Goal: Task Accomplishment & Management: Complete application form

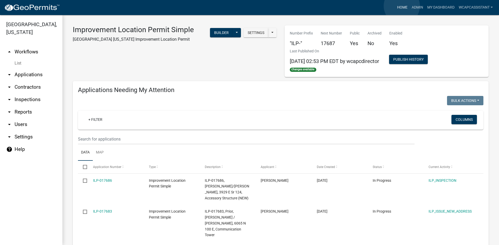
click at [401, 6] on link "Home" at bounding box center [402, 8] width 15 height 10
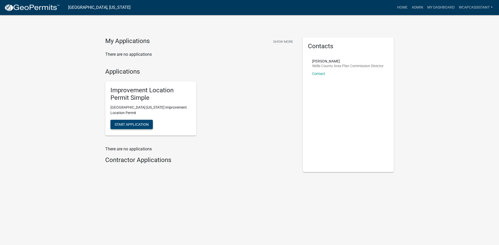
click at [125, 121] on button "Start Application" at bounding box center [131, 124] width 42 height 9
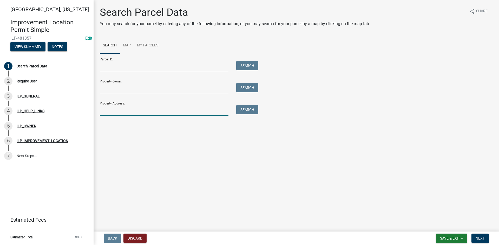
click at [136, 114] on input "Property Address:" at bounding box center [164, 110] width 129 height 11
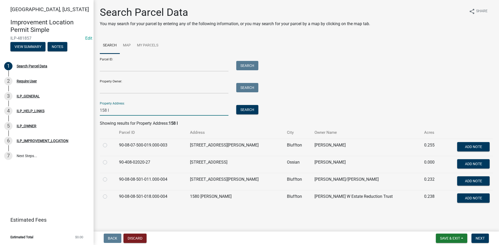
type input "158 l"
click at [109, 142] on label at bounding box center [109, 142] width 0 height 0
click at [109, 145] on input "radio" at bounding box center [110, 143] width 3 height 3
radio input "true"
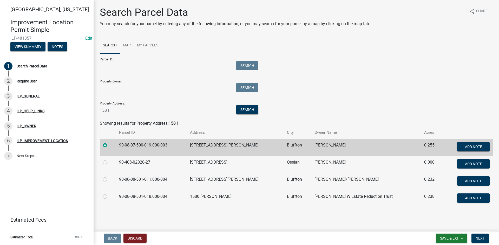
click at [480, 231] on div "[GEOGRAPHIC_DATA], [US_STATE] Improvement Location Permit Simple ILP-481857 Edi…" at bounding box center [249, 122] width 499 height 245
click at [480, 236] on span "Next" at bounding box center [479, 239] width 9 height 4
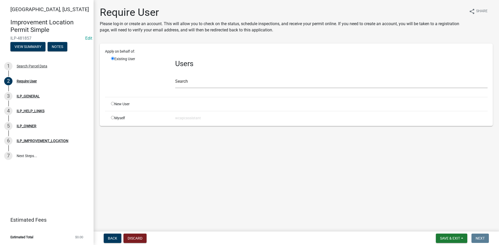
click at [113, 103] on input "radio" at bounding box center [112, 103] width 3 height 3
radio input "true"
radio input "false"
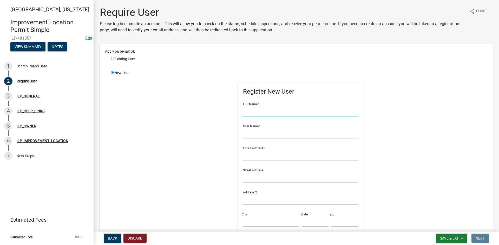
click at [246, 110] on input "text" at bounding box center [300, 111] width 115 height 11
type input "[PERSON_NAME]"
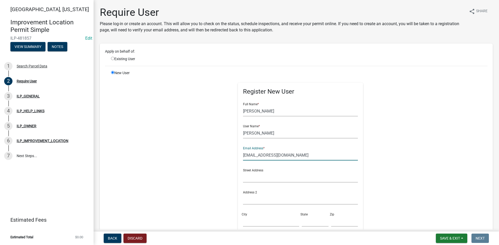
type input "[EMAIL_ADDRESS][DOMAIN_NAME]"
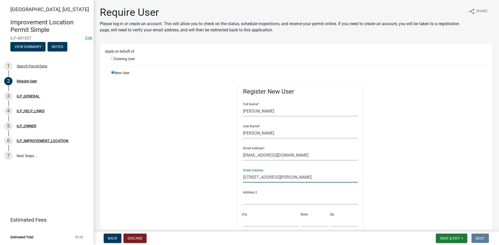
type input "[STREET_ADDRESS][PERSON_NAME]"
type input "Bluffton"
type input "IN"
type input "46714"
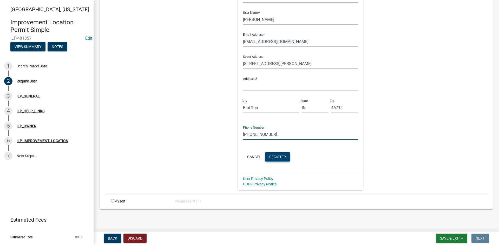
type input "[PHONE_NUMBER]"
click at [275, 156] on span "Register" at bounding box center [277, 157] width 17 height 4
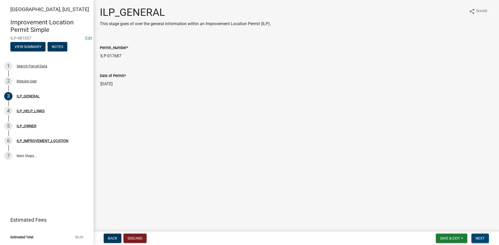
click at [485, 236] on button "Next" at bounding box center [479, 238] width 17 height 9
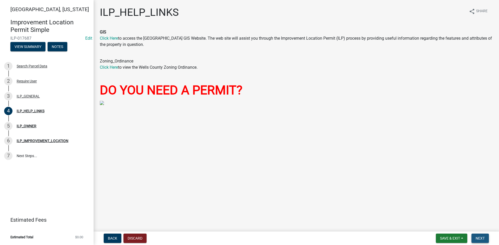
click at [485, 236] on button "Next" at bounding box center [479, 238] width 17 height 9
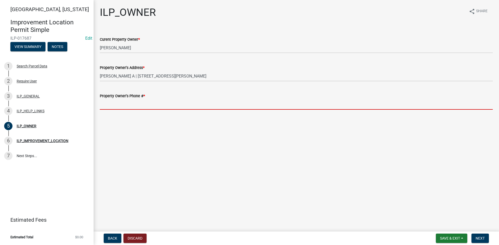
click at [176, 104] on input "Property Owner's Phone # *" at bounding box center [296, 104] width 393 height 11
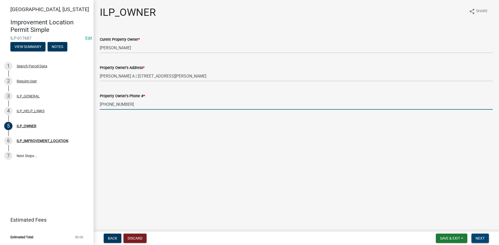
type input "[PHONE_NUMBER]"
click at [485, 236] on button "Next" at bounding box center [479, 238] width 17 height 9
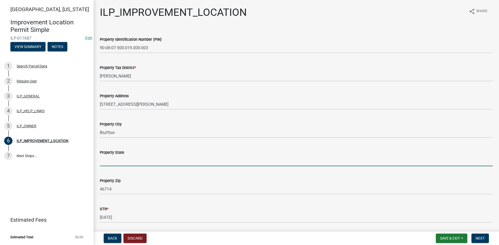
click at [104, 161] on input "Property State" at bounding box center [296, 161] width 393 height 11
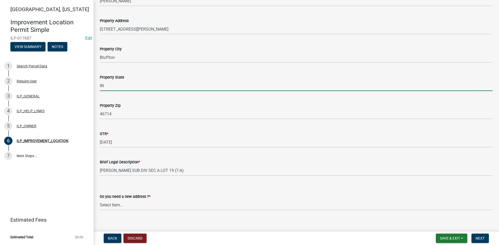
scroll to position [81, 0]
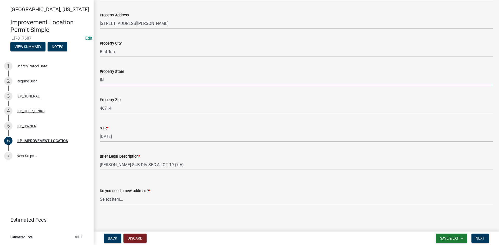
type input "IN"
click at [110, 200] on select "Select Item... YES NO" at bounding box center [296, 199] width 393 height 11
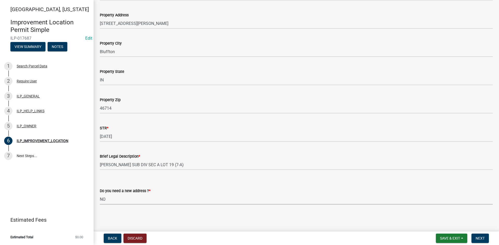
click at [100, 194] on select "Select Item... YES NO" at bounding box center [296, 199] width 393 height 11
select select "03ef64e6-f0ff-43c9-aded-972c487e3507"
click at [481, 236] on span "Next" at bounding box center [479, 239] width 9 height 4
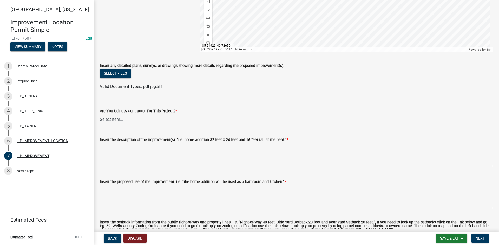
scroll to position [156, 0]
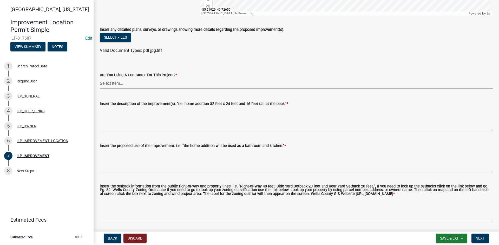
click at [142, 82] on select "Select Item... YES NO" at bounding box center [296, 83] width 393 height 11
click at [100, 78] on select "Select Item... YES NO" at bounding box center [296, 83] width 393 height 11
click at [130, 79] on select "Select Item... YES NO" at bounding box center [296, 83] width 393 height 11
click at [100, 78] on select "Select Item... YES NO" at bounding box center [296, 83] width 393 height 11
select select "71b507d0-569d-4a0a-b334-f72445909e69"
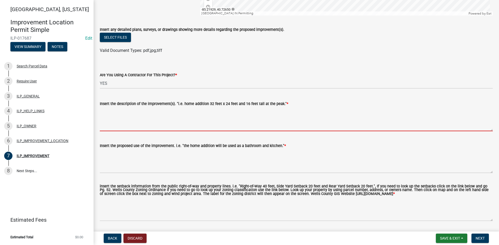
click at [131, 127] on textarea "Insert the description of the improvement(s). "i.e. home addition 32 feet x 24 …" at bounding box center [296, 119] width 393 height 24
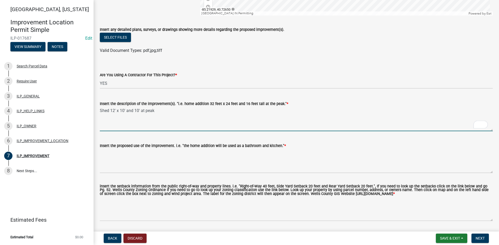
type textarea "Shed 12' x 10' and 10' at peak"
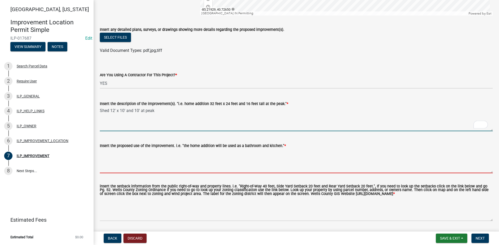
click at [148, 155] on textarea "Insert the proposed use of the improvement. i.e. "the home addition will be use…" at bounding box center [296, 161] width 393 height 24
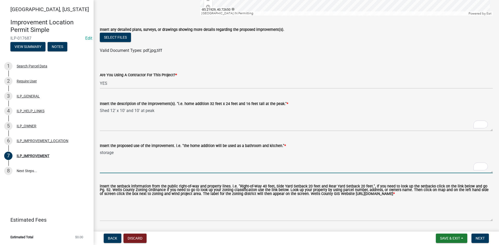
scroll to position [176, 0]
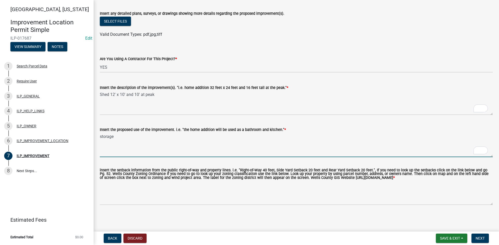
type textarea "storage"
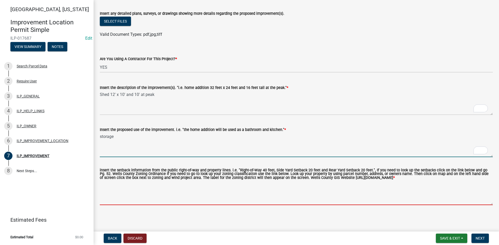
click at [172, 196] on textarea "insert the setback information from the public right-of-way and property lines.…" at bounding box center [296, 193] width 393 height 24
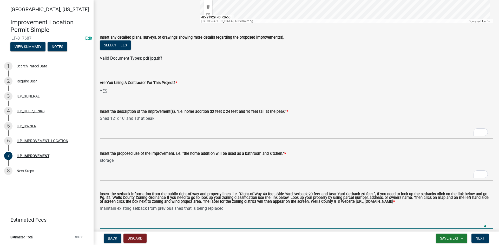
scroll to position [0, 0]
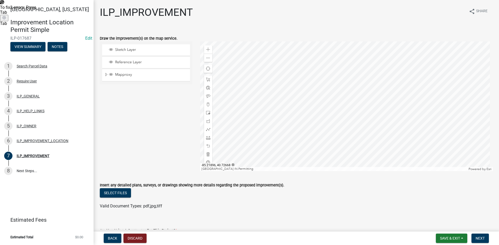
type textarea "maintain existing setback from previous shed that is being replaced"
click at [333, 132] on div at bounding box center [346, 107] width 293 height 130
click at [331, 63] on div at bounding box center [346, 107] width 293 height 130
click at [206, 138] on span at bounding box center [208, 138] width 4 height 4
click at [340, 106] on div at bounding box center [346, 107] width 293 height 130
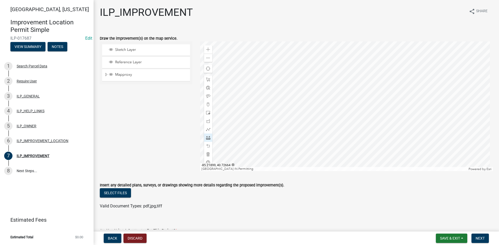
click at [315, 106] on div at bounding box center [346, 107] width 293 height 130
click at [310, 107] on div at bounding box center [346, 107] width 293 height 130
click at [206, 148] on span at bounding box center [208, 146] width 4 height 4
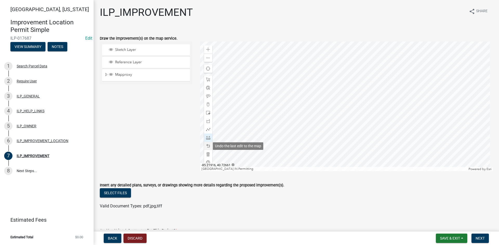
click at [206, 148] on span at bounding box center [208, 146] width 4 height 4
click at [344, 106] on div at bounding box center [346, 107] width 293 height 130
click at [316, 106] on div at bounding box center [346, 107] width 293 height 130
click at [316, 82] on div at bounding box center [346, 107] width 293 height 130
click at [343, 82] on div at bounding box center [346, 107] width 293 height 130
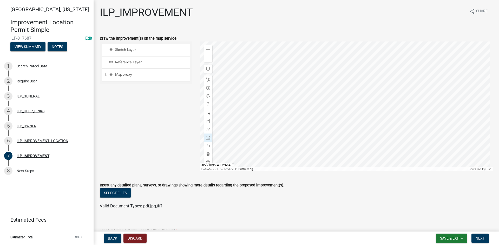
click at [344, 106] on div at bounding box center [346, 107] width 293 height 130
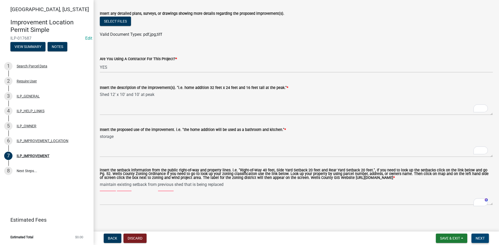
click at [481, 236] on button "Next" at bounding box center [479, 238] width 17 height 9
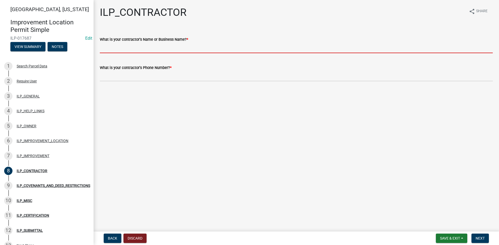
click at [255, 49] on input "What is your contractor's Name or Business Name? *" at bounding box center [296, 48] width 393 height 11
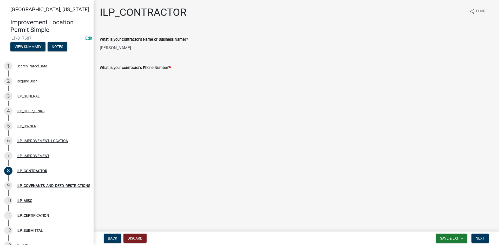
type input "[PERSON_NAME] Quality Barns"
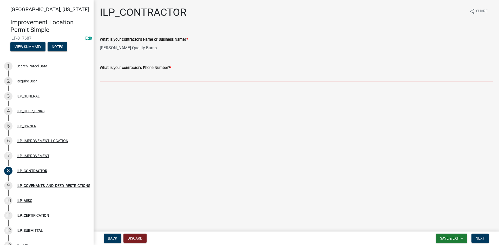
click at [143, 79] on input "What is your contractor's Phone Number? *" at bounding box center [296, 76] width 393 height 11
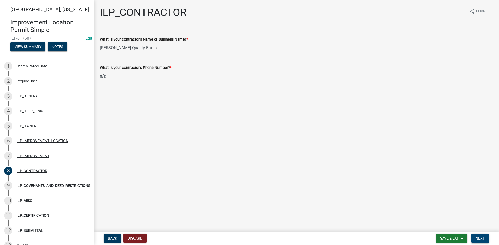
type input "n/a"
click at [483, 236] on span "Next" at bounding box center [479, 239] width 9 height 4
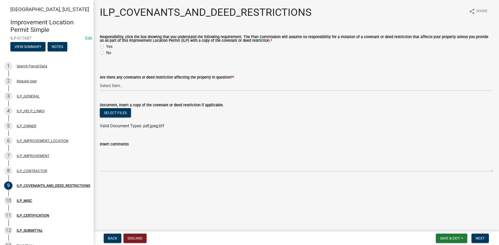
click at [104, 47] on div "Yes" at bounding box center [296, 47] width 393 height 6
click at [106, 46] on label "Yes" at bounding box center [109, 47] width 6 height 6
click at [106, 46] on input "Yes" at bounding box center [107, 45] width 3 height 3
radio input "true"
click at [110, 84] on select "Select Item... YES NO" at bounding box center [296, 86] width 393 height 11
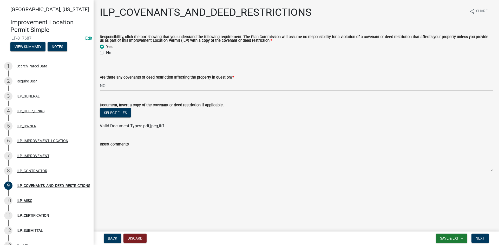
click at [100, 81] on select "Select Item... YES NO" at bounding box center [296, 86] width 393 height 11
select select "8e2002f1-ace1-422c-92a0-aa7ffd64ff05"
click at [481, 236] on span "Next" at bounding box center [479, 239] width 9 height 4
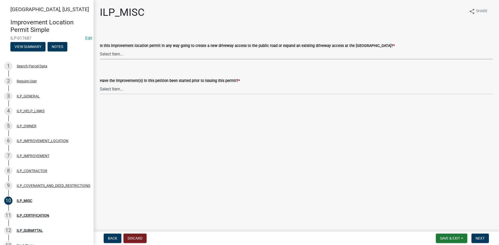
click at [152, 57] on select "Select Item... YES NO" at bounding box center [296, 54] width 393 height 11
click at [100, 49] on select "Select Item... YES NO" at bounding box center [296, 54] width 393 height 11
select select "efdfc372-da28-48aa-82f0-d86e80c7002d"
click at [150, 91] on select "Select Item... YES NO" at bounding box center [296, 89] width 393 height 11
click at [100, 84] on select "Select Item... YES NO" at bounding box center [296, 89] width 393 height 11
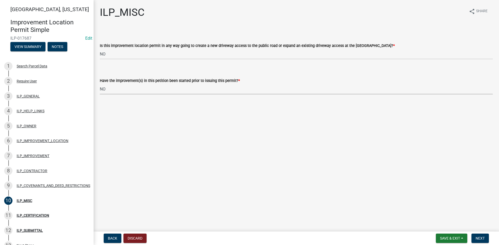
select select "87690217-1c5d-4f3f-89a3-85c12ce3295a"
click at [150, 115] on main "ILP_MISC share Share Is this improvement location permit in any way going to cr…" at bounding box center [295, 115] width 405 height 230
click at [477, 235] on button "Next" at bounding box center [479, 238] width 17 height 9
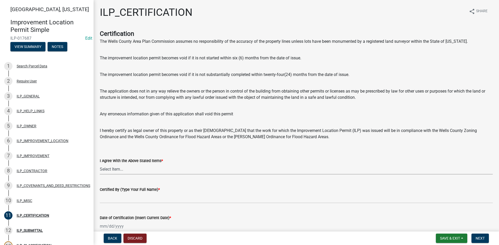
click at [166, 172] on select "Select Item... Yes" at bounding box center [296, 169] width 393 height 11
click at [100, 164] on select "Select Item... Yes" at bounding box center [296, 169] width 393 height 11
select select "bd96893d-fc5a-4886-96bc-c23f48f60341"
click at [171, 170] on select "Select Item... Yes" at bounding box center [296, 169] width 393 height 11
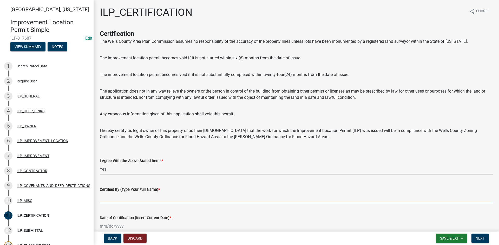
click at [170, 200] on input "Certified By (Type Your Full Name) *" at bounding box center [296, 198] width 393 height 11
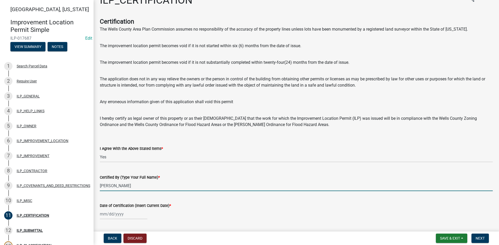
scroll to position [27, 0]
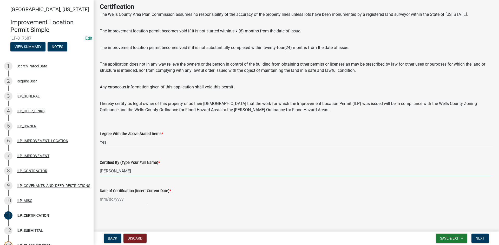
type input "[PERSON_NAME]"
click at [107, 201] on div at bounding box center [124, 199] width 48 height 11
select select "9"
select select "2025"
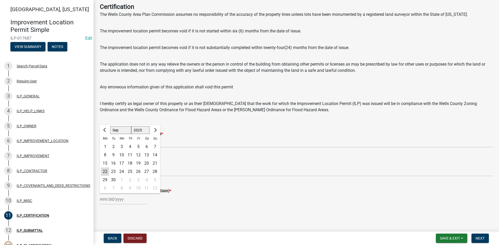
click at [102, 169] on div "22" at bounding box center [105, 172] width 8 height 8
type input "[DATE]"
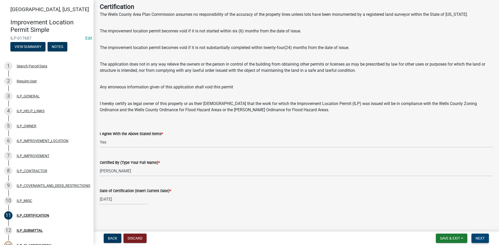
click at [481, 236] on button "Next" at bounding box center [479, 238] width 17 height 9
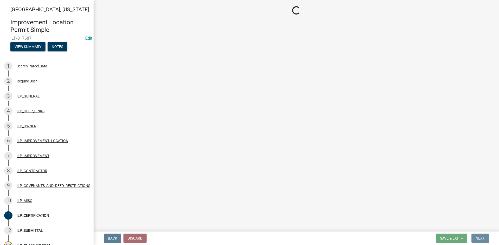
scroll to position [0, 0]
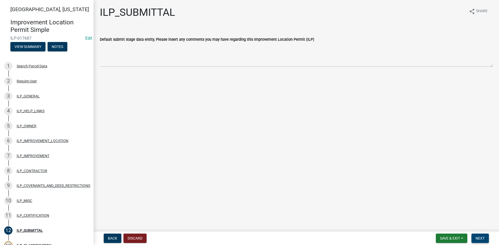
click at [477, 235] on button "Next" at bounding box center [479, 238] width 17 height 9
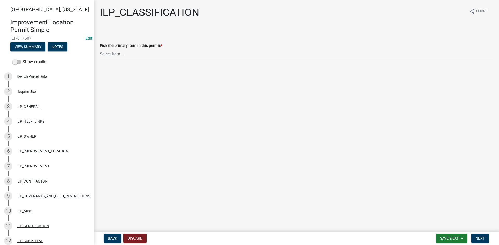
click at [158, 56] on select "Select Item... Accessory Structure (Addition) Accessory Structure (NEW) Busines…" at bounding box center [296, 54] width 393 height 11
click at [100, 49] on select "Select Item... Accessory Structure (Addition) Accessory Structure (NEW) Busines…" at bounding box center [296, 54] width 393 height 11
select select "119b830e-a7a9-4285-be0b-a69d75da8c1b"
click at [481, 236] on span "Next" at bounding box center [479, 239] width 9 height 4
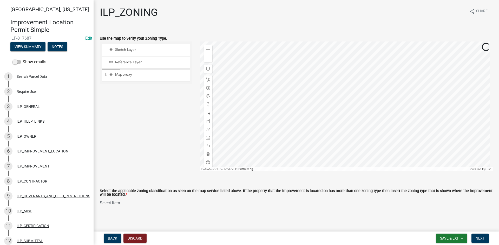
click at [198, 205] on select "Select Item... A-1 "Agricultural Intensive" A-R "Agricultural Residential" S-1 …" at bounding box center [296, 203] width 393 height 11
click at [273, 52] on div at bounding box center [346, 107] width 293 height 130
click at [106, 75] on span "Expand" at bounding box center [106, 74] width 4 height 5
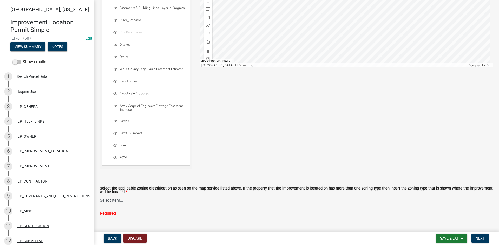
scroll to position [118, 0]
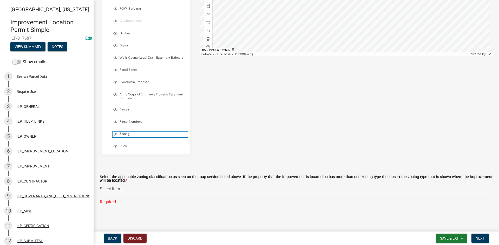
click at [116, 134] on span "Layer List" at bounding box center [115, 134] width 4 height 4
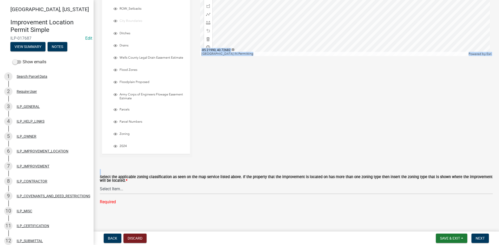
drag, startPoint x: 251, startPoint y: 119, endPoint x: 251, endPoint y: 172, distance: 53.2
click at [251, 172] on wm-data-entity-input-list "Use the map to verify your Zoning Type. Sketch Layer Reference Layer Mapproxy A…" at bounding box center [296, 62] width 393 height 296
click at [182, 191] on select "Select Item... A-1 "Agricultural Intensive" A-R "Agricultural Residential" S-1 …" at bounding box center [296, 189] width 393 height 11
click at [100, 194] on select "Select Item... A-1 "Agricultural Intensive" A-R "Agricultural Residential" S-1 …" at bounding box center [296, 189] width 393 height 11
select select "d694ffb5-15d0-4049-a719-dd374d5d5d55"
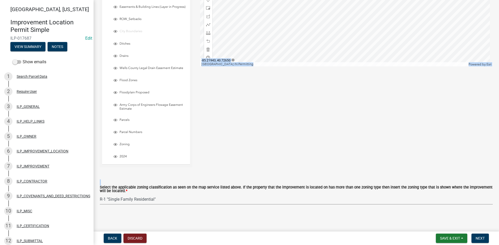
scroll to position [108, 0]
click at [477, 236] on span "Next" at bounding box center [479, 239] width 9 height 4
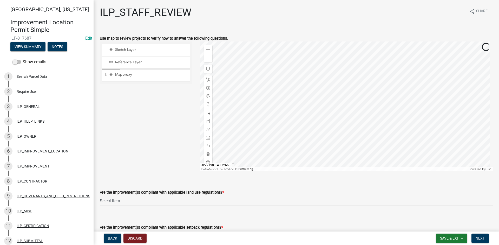
click at [195, 199] on select "Select Item... YES NO" at bounding box center [296, 201] width 393 height 11
click at [100, 196] on select "Select Item... YES NO" at bounding box center [296, 201] width 393 height 11
select select "83ffa5df-1258-41bd-a108-9f2370541ef9"
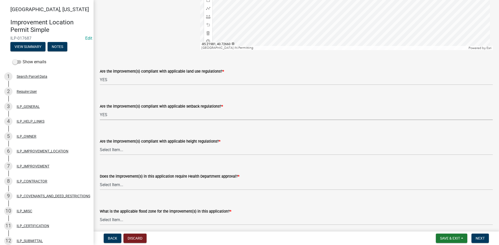
select select "e76e6c03-c199-4125-95d7-daca193c3739"
select select "b2795382-5a5c-496e-8f40-9eac2bba8e54"
select select "2cf99e9a-fd48-429a-ab01-6241dd9ef86f"
select select "546a9c8a-0bf2-4128-b2a0-21aece03a164"
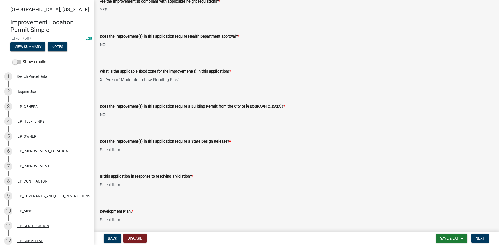
select select "3dde91a6-95a6-42fe-ae60-c75c292f8dd0"
select select "3e29b85e-0a39-40b5-813f-a0c180e4f93d"
select select "296d3b28-03f6-4b85-9592-a9e1e0e51d18"
select select "f492072b-a2fa-4f7c-8f99-9e809c6c526f"
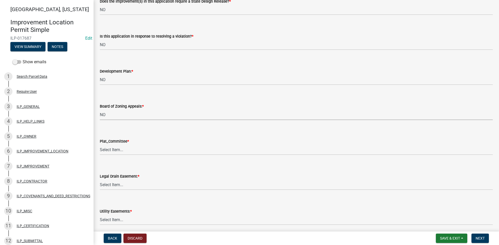
select select "91f2ca91-6260-441c-87d8-e38016df5c96"
select select "63238f16-a362-487f-83af-24d0c8cf3edd"
select select "4de29e95-b13a-4926-a5fe-83364331169b"
select select "8e424161-7bf1-4e33-adf9-a347c03eff2b"
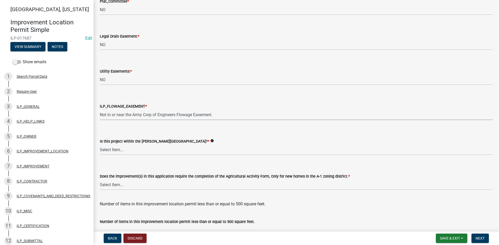
select select "bdd9c930-c7fe-4770-81ee-2c29cf953f8b"
select select "c22a6da1-a4b9-4a20-9552-3c4da3c32bc7"
select select "b8432f74-40d2-4ff6-ba31-770d91760c6e"
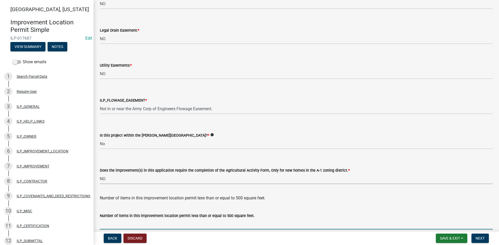
type input "n"
type input "1"
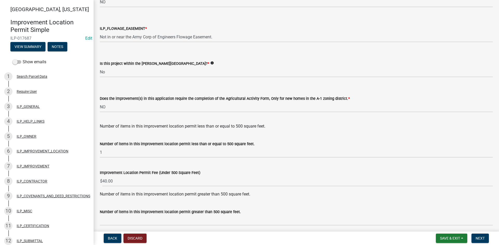
scroll to position [652, 0]
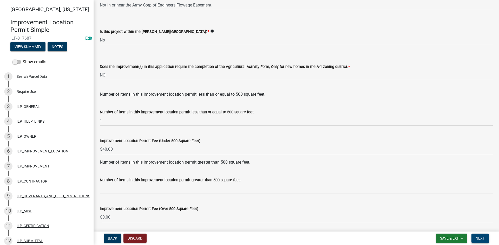
click at [487, 236] on button "Next" at bounding box center [479, 238] width 17 height 9
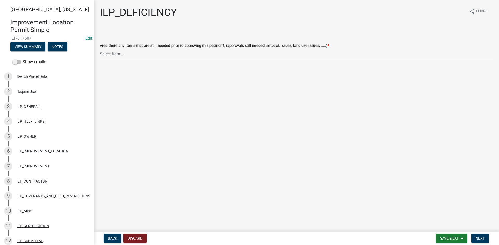
click at [115, 56] on select "Select Item... YES NO" at bounding box center [296, 54] width 393 height 11
click at [100, 49] on select "Select Item... YES NO" at bounding box center [296, 54] width 393 height 11
select select "88f51f67-ad00-412f-ad25-d9a24cd42bdb"
click at [478, 236] on span "Next" at bounding box center [479, 239] width 9 height 4
click at [116, 52] on select "Select Item... Denied Approved" at bounding box center [296, 54] width 393 height 11
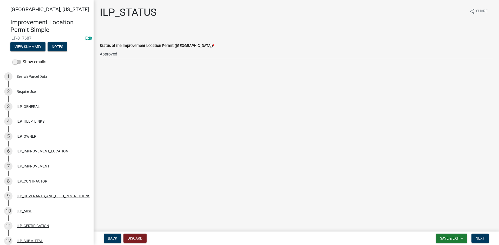
click at [100, 49] on select "Select Item... Denied Approved" at bounding box center [296, 54] width 393 height 11
select select "676ca0ef-d742-4b5a-a79e-763cf2a28fc9"
click at [475, 236] on span "Next" at bounding box center [479, 239] width 9 height 4
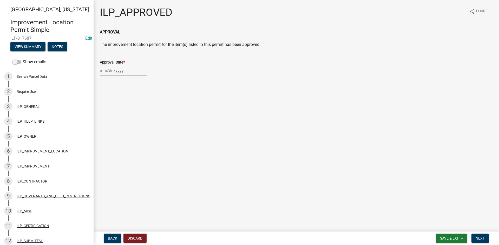
click at [110, 72] on div at bounding box center [124, 70] width 48 height 11
select select "9"
select select "2025"
click at [104, 124] on div "22" at bounding box center [105, 123] width 8 height 8
type input "[DATE]"
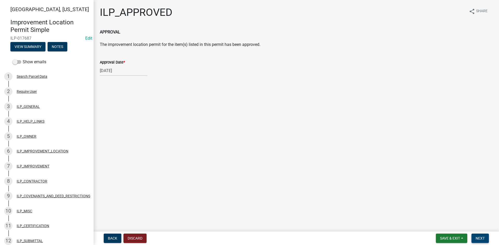
click at [485, 236] on button "Next" at bounding box center [479, 238] width 17 height 9
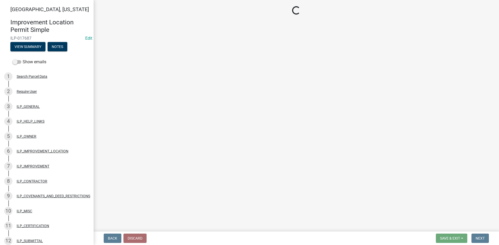
select select "3: 3"
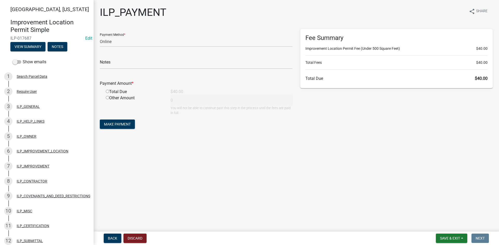
click at [109, 91] on div "Total Due" at bounding box center [134, 92] width 65 height 6
click at [107, 91] on input "radio" at bounding box center [107, 91] width 3 height 3
radio input "true"
type input "40"
click at [120, 128] on button "Make Payment" at bounding box center [117, 124] width 35 height 9
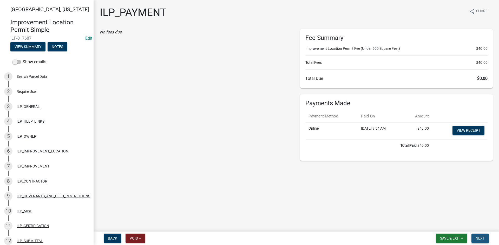
click at [479, 238] on span "Next" at bounding box center [479, 239] width 9 height 4
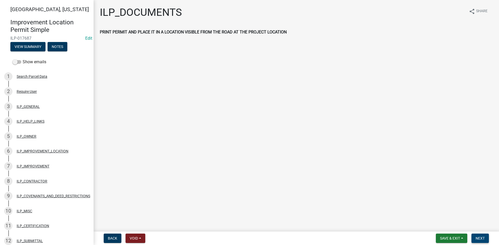
click at [485, 238] on button "Next" at bounding box center [479, 238] width 17 height 9
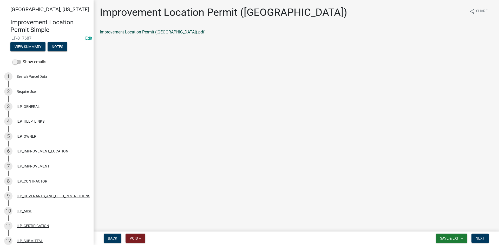
click at [139, 30] on link "Improvement Location Permit ([GEOGRAPHIC_DATA]).pdf" at bounding box center [152, 32] width 105 height 5
click at [484, 236] on button "Next" at bounding box center [479, 238] width 17 height 9
click at [144, 33] on link "Improvement Location Permit (ILP)(Form).pdf" at bounding box center [142, 32] width 84 height 5
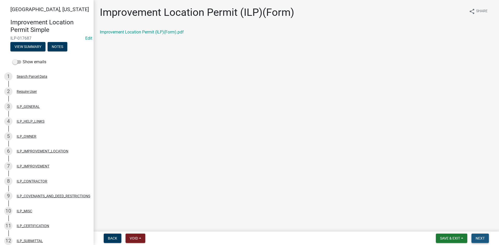
click at [480, 239] on span "Next" at bounding box center [479, 239] width 9 height 4
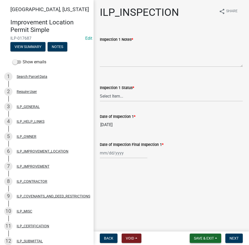
click at [200, 238] on span "Save & Exit" at bounding box center [204, 238] width 20 height 4
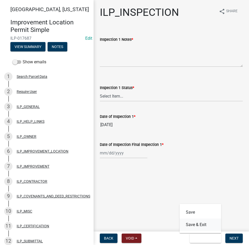
click at [204, 225] on button "Save & Exit" at bounding box center [200, 225] width 42 height 12
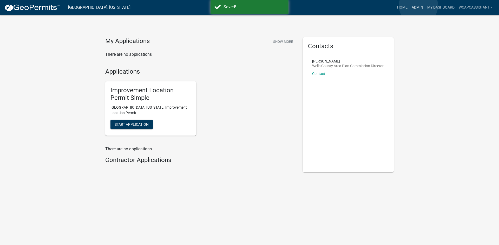
click at [418, 6] on link "Admin" at bounding box center [417, 8] width 16 height 10
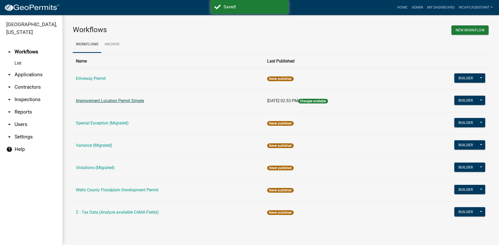
click at [111, 101] on link "Improvement Location Permit Simple" at bounding box center [110, 100] width 68 height 5
